Goal: Task Accomplishment & Management: Manage account settings

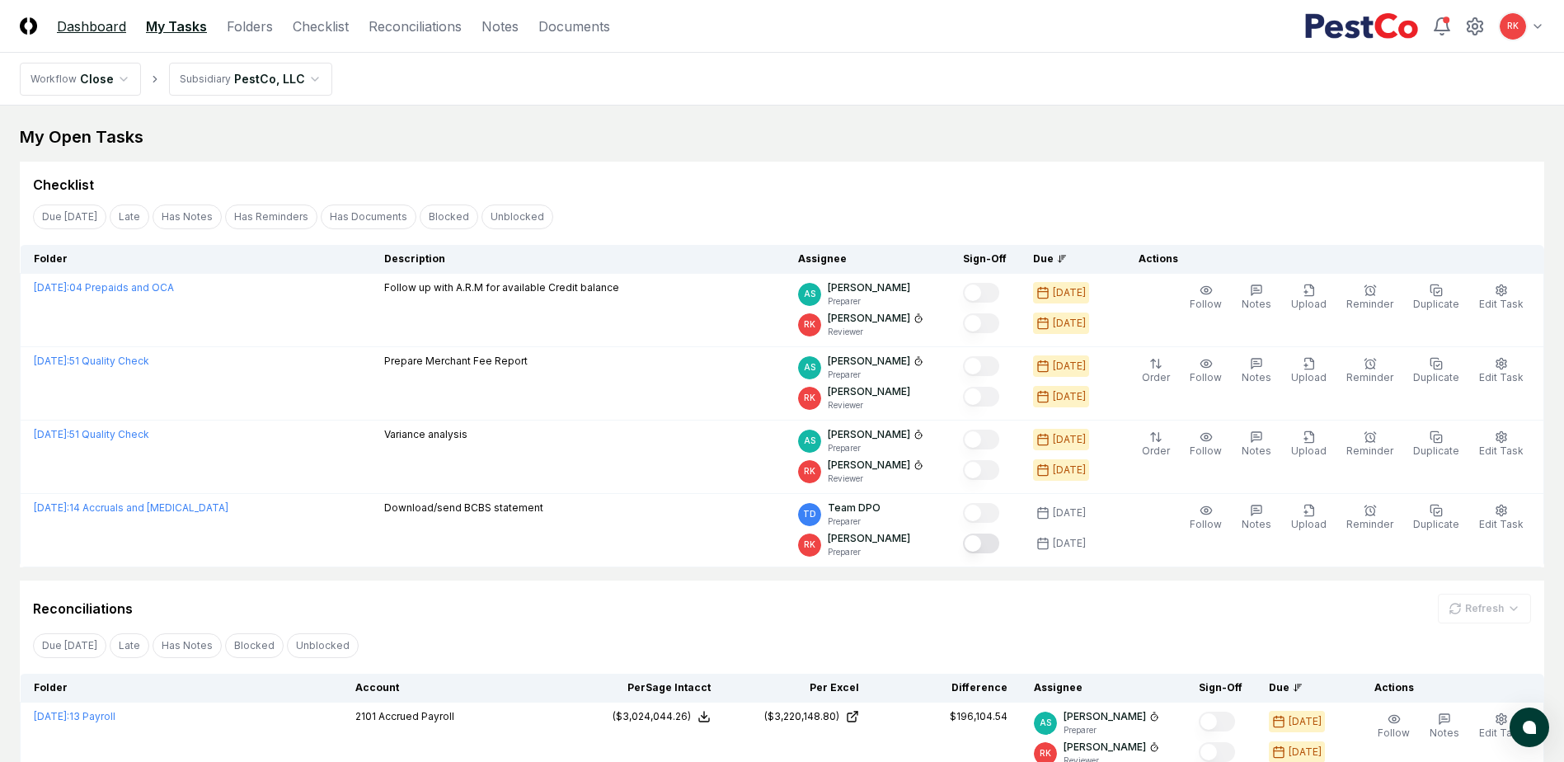
click at [96, 31] on link "Dashboard" at bounding box center [91, 26] width 69 height 20
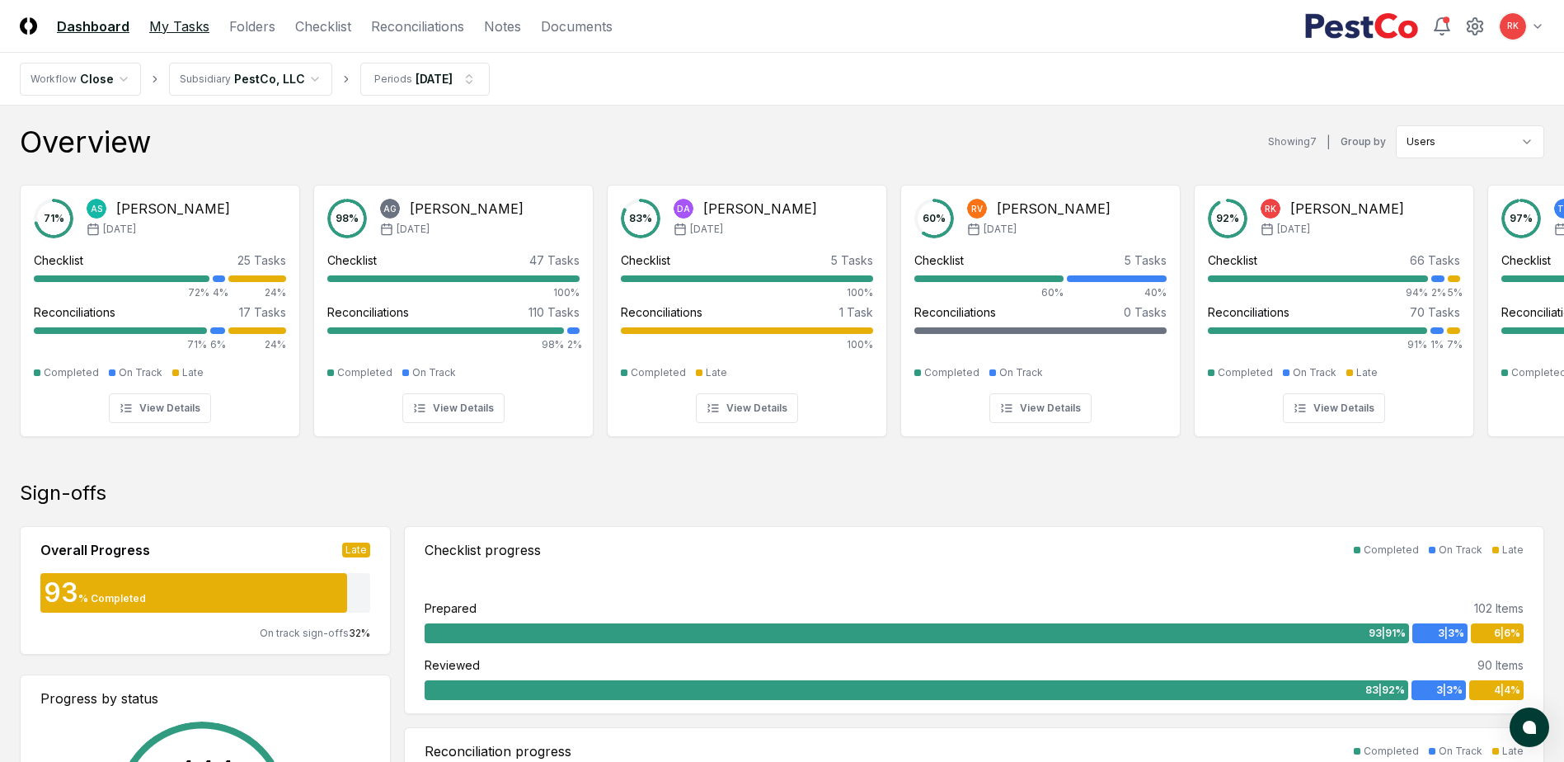
click at [160, 28] on link "My Tasks" at bounding box center [179, 26] width 60 height 20
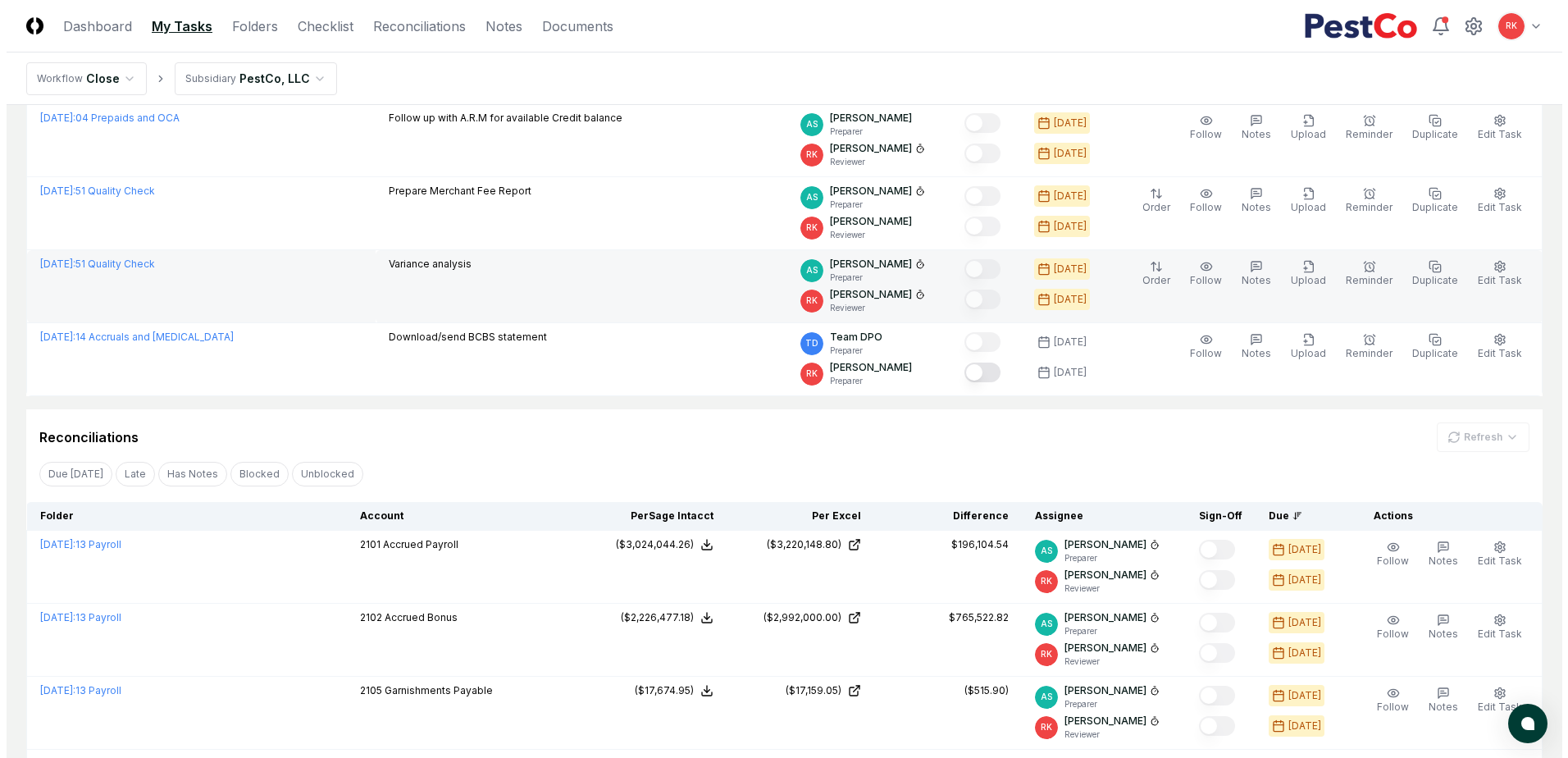
scroll to position [410, 0]
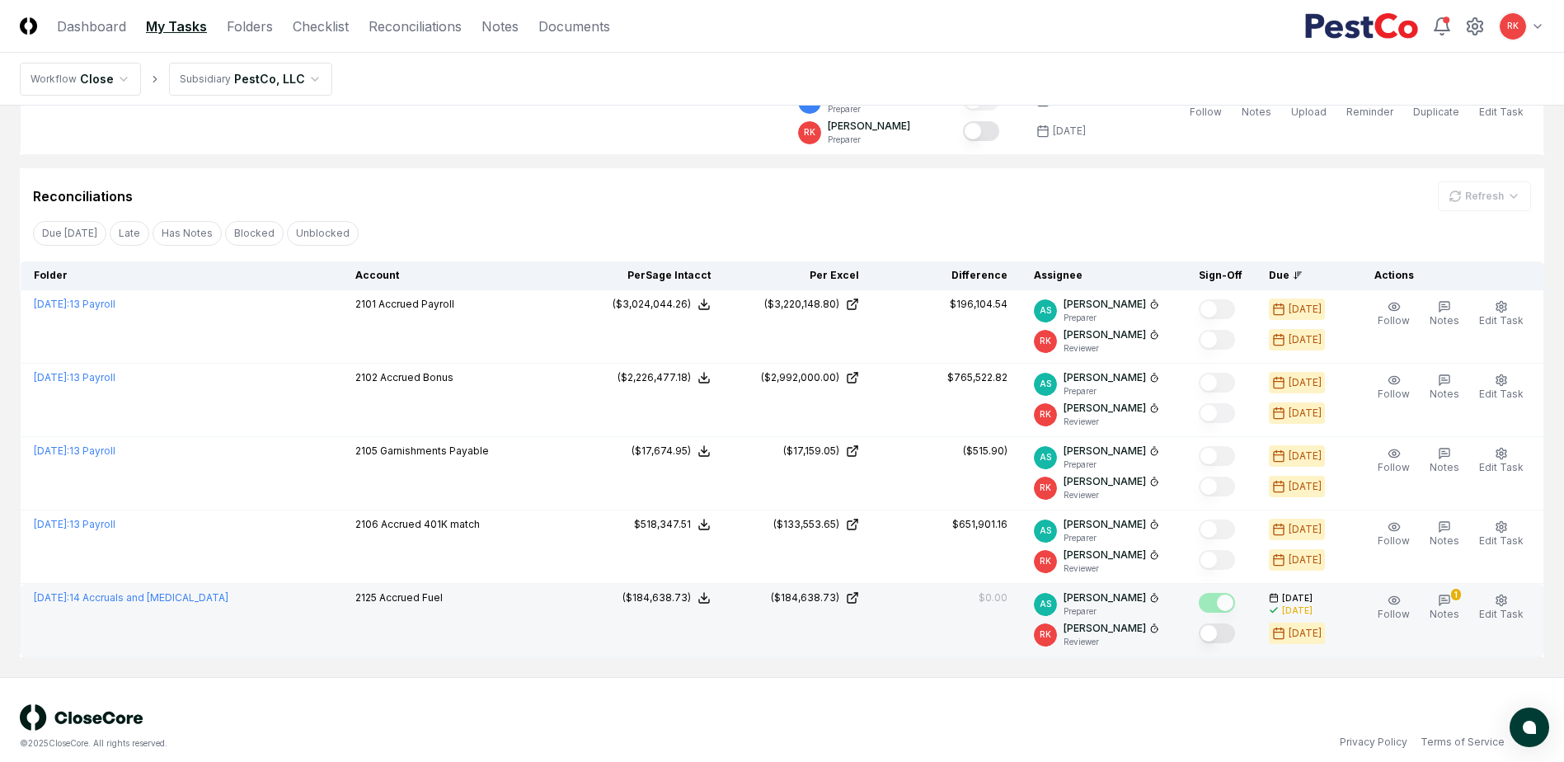
click at [1143, 633] on div "[PERSON_NAME]" at bounding box center [1111, 628] width 96 height 15
click at [1493, 609] on span "Edit Task" at bounding box center [1501, 614] width 45 height 12
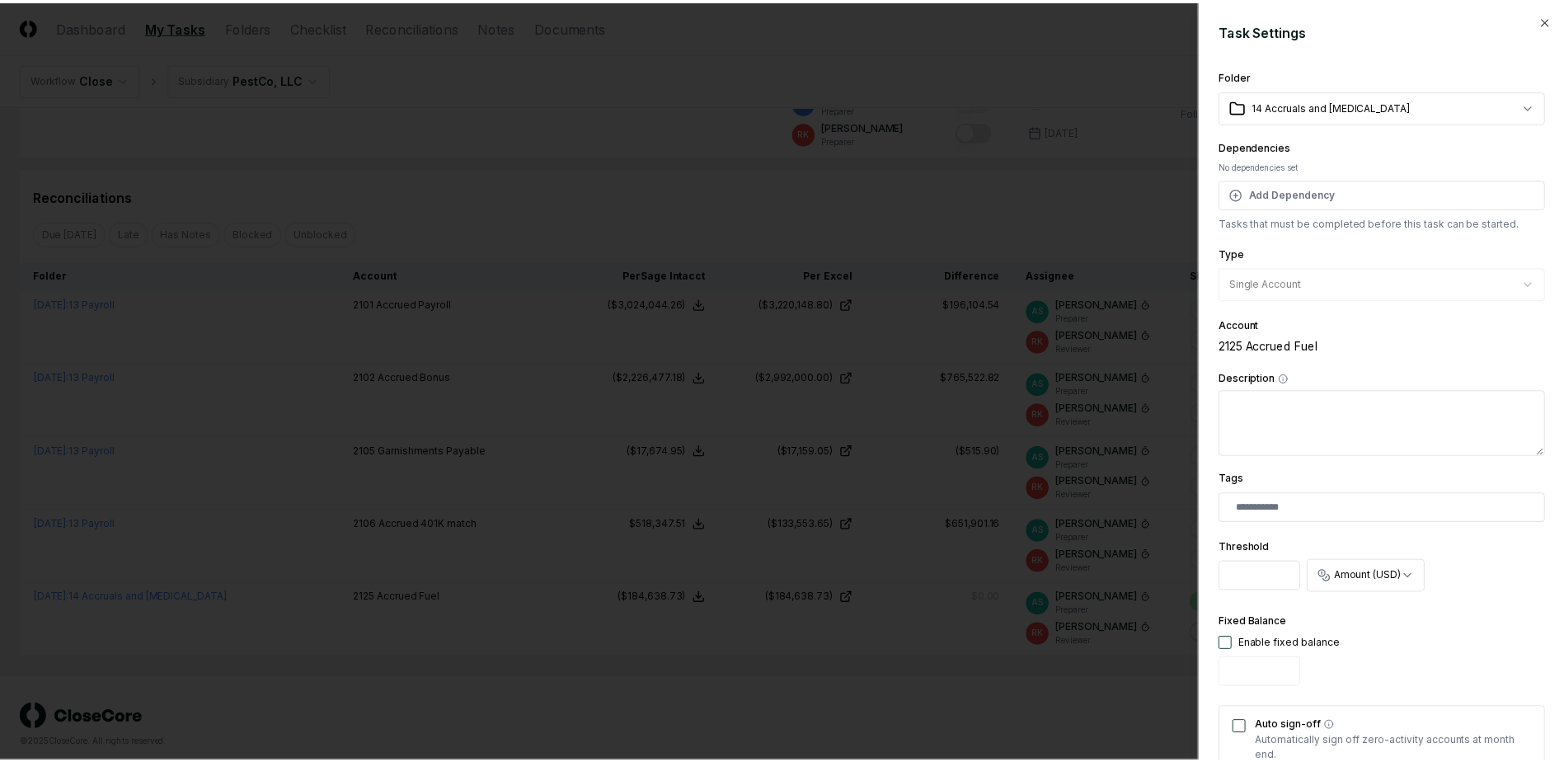
scroll to position [406, 0]
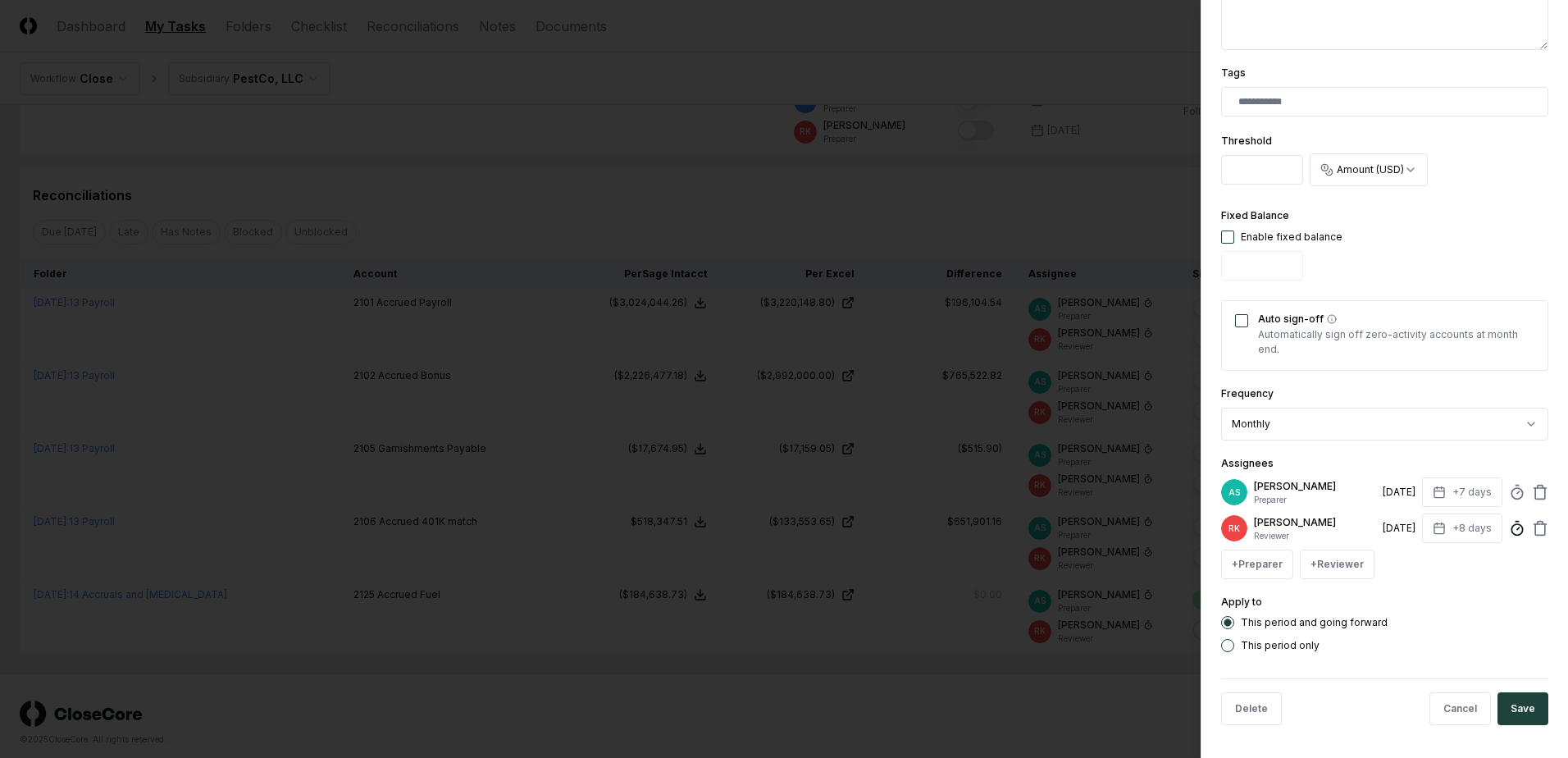
click at [1511, 525] on circle at bounding box center [1516, 529] width 11 height 11
type input "******"
click at [1508, 723] on button "Save" at bounding box center [1522, 708] width 51 height 33
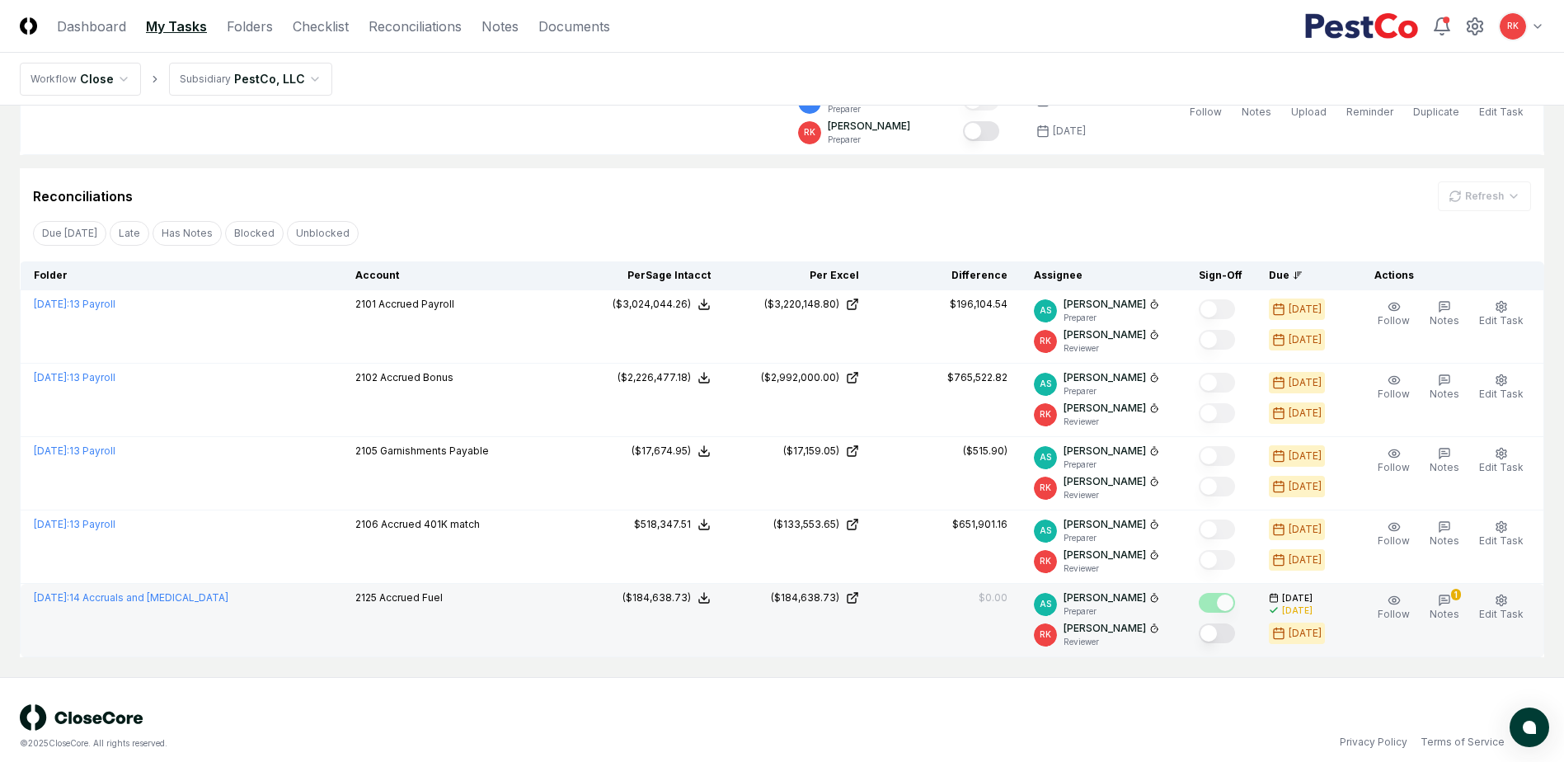
click at [1217, 637] on button "Mark complete" at bounding box center [1217, 633] width 36 height 20
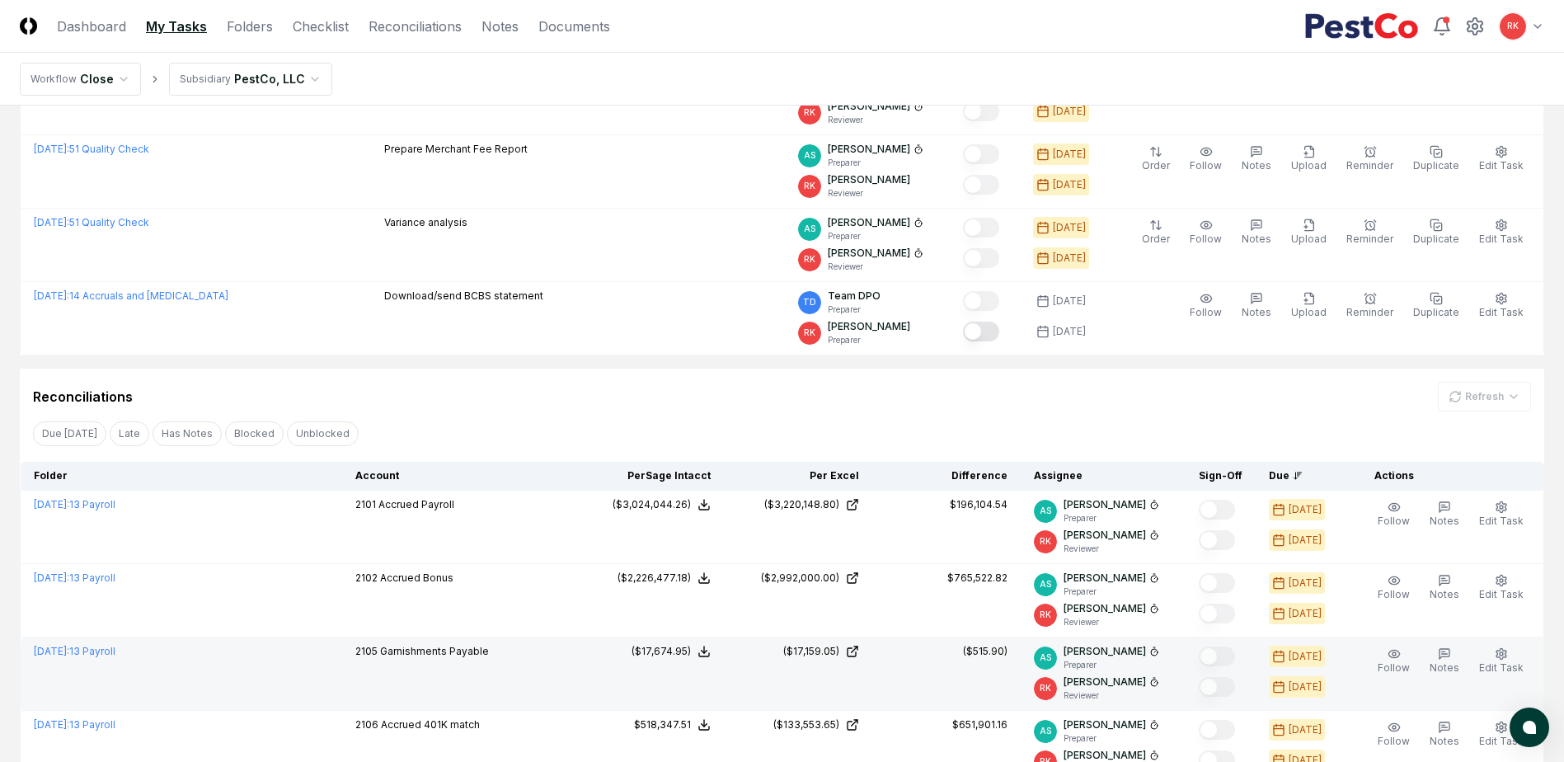
scroll to position [0, 0]
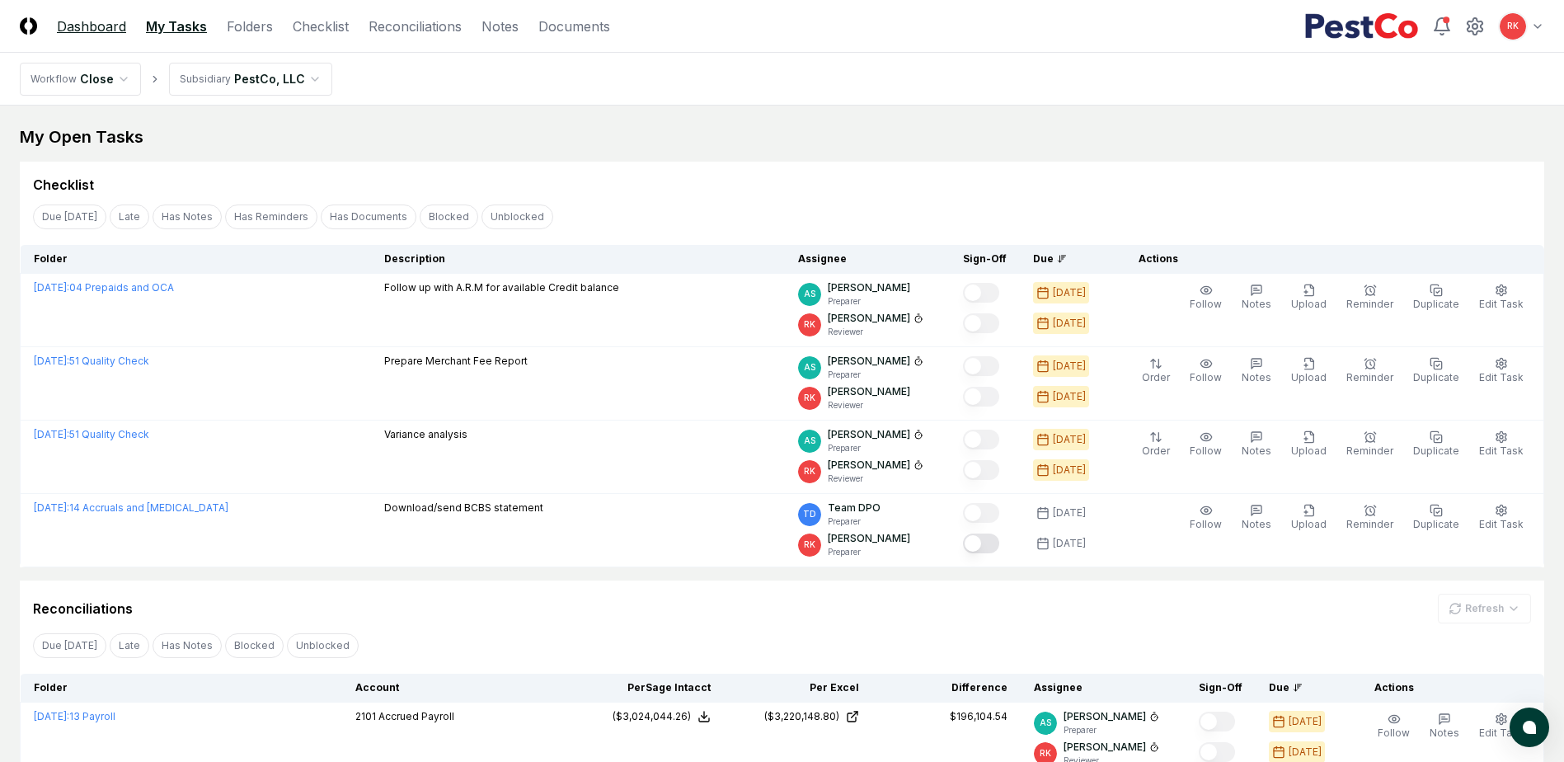
click at [100, 33] on link "Dashboard" at bounding box center [91, 26] width 69 height 20
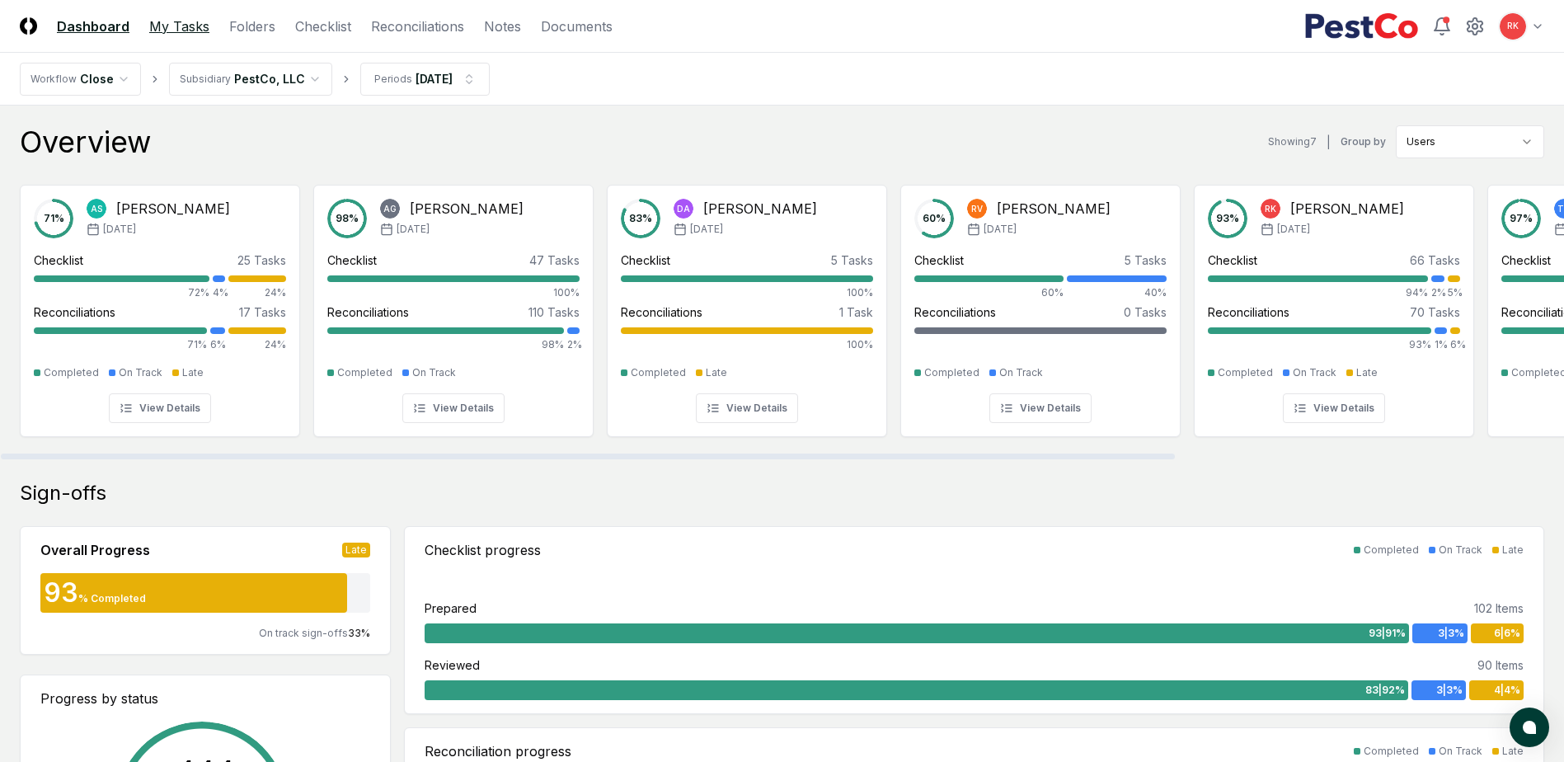
click at [178, 24] on link "My Tasks" at bounding box center [179, 26] width 60 height 20
